Goal: Check status: Check status

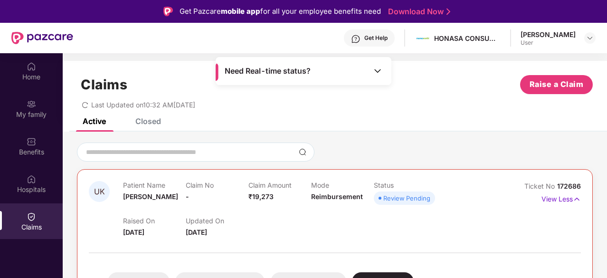
scroll to position [107, 0]
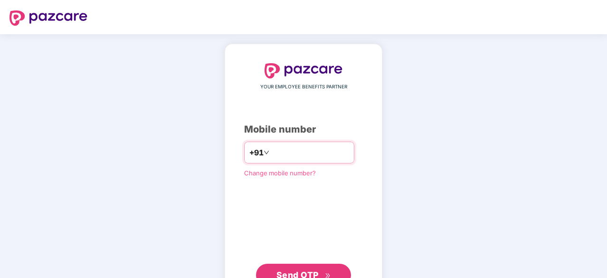
type input "**********"
click at [295, 268] on span "Send OTP" at bounding box center [303, 274] width 55 height 13
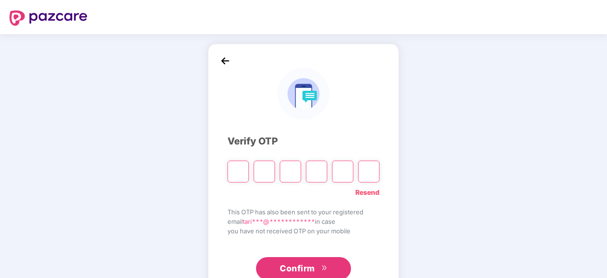
type input "*"
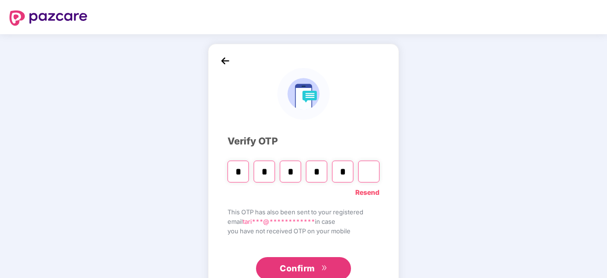
type input "*"
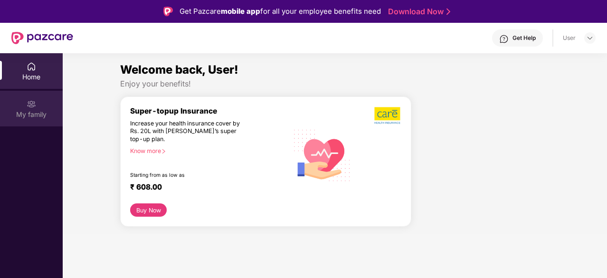
click at [38, 103] on div "My family" at bounding box center [31, 109] width 63 height 36
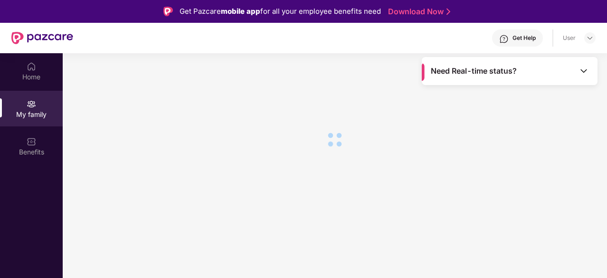
click at [583, 69] on img at bounding box center [583, 70] width 9 height 9
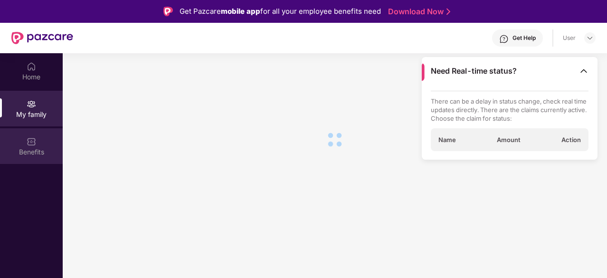
click at [35, 141] on img at bounding box center [31, 141] width 9 height 9
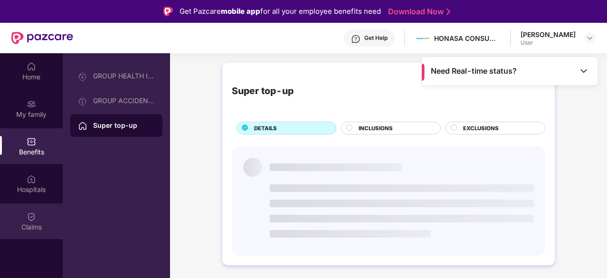
click at [31, 212] on img at bounding box center [31, 216] width 9 height 9
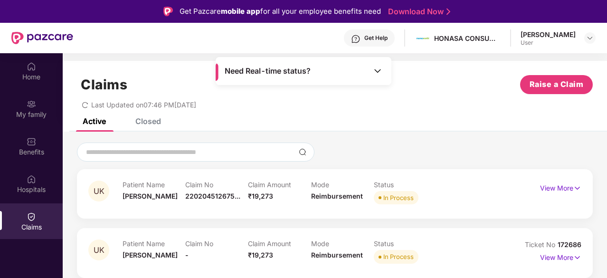
scroll to position [15, 0]
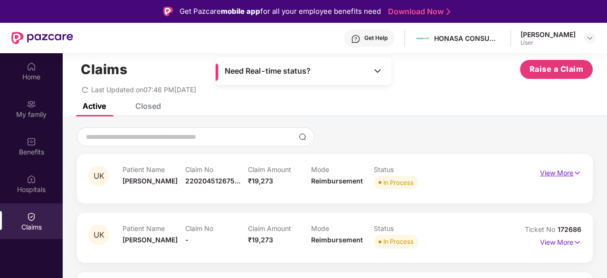
click at [573, 171] on img at bounding box center [577, 173] width 8 height 10
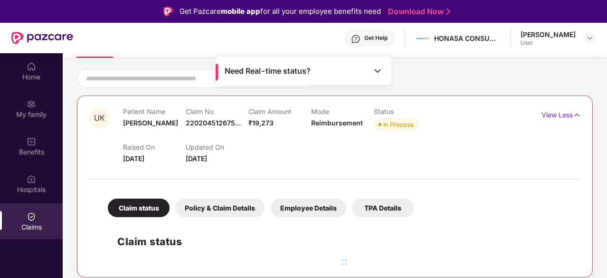
scroll to position [73, 0]
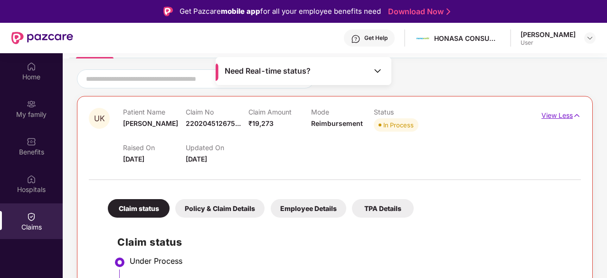
click at [577, 111] on img at bounding box center [577, 115] width 8 height 10
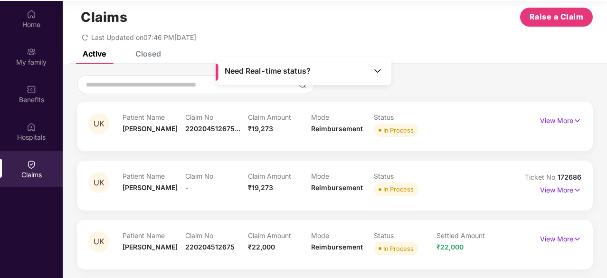
scroll to position [53, 0]
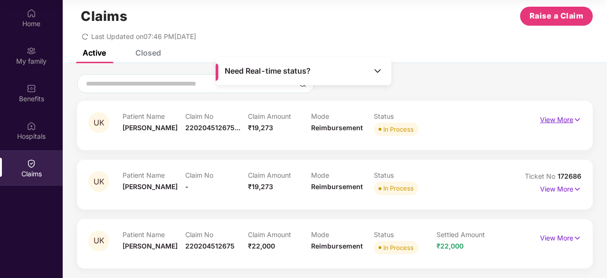
click at [578, 115] on img at bounding box center [577, 119] width 8 height 10
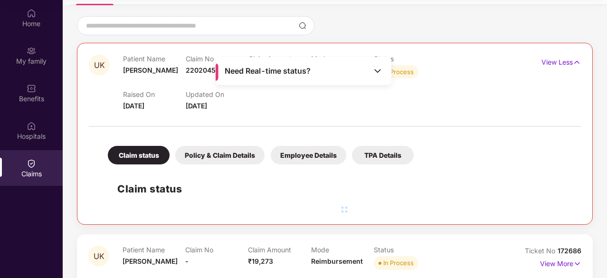
scroll to position [71, 0]
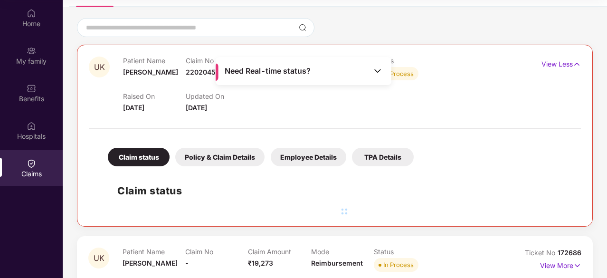
click at [389, 152] on div "TPA Details" at bounding box center [383, 157] width 62 height 19
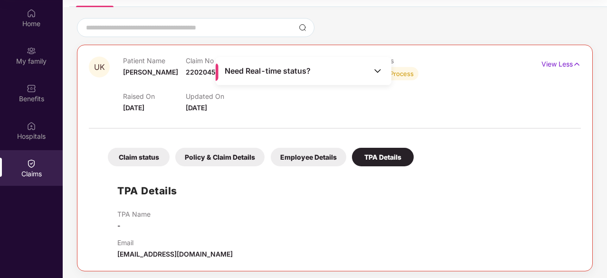
click at [313, 159] on div "Employee Details" at bounding box center [308, 157] width 75 height 19
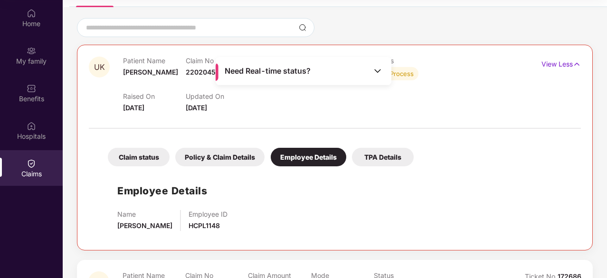
click at [240, 159] on div "Policy & Claim Details" at bounding box center [219, 157] width 89 height 19
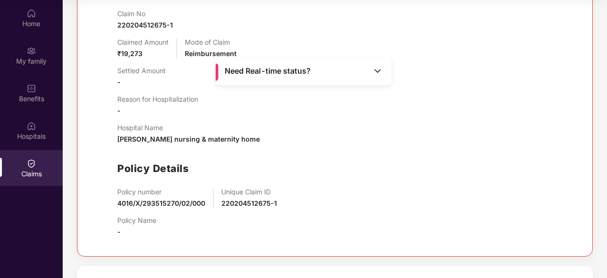
scroll to position [275, 0]
